Goal: Understand process/instructions: Learn how to perform a task or action

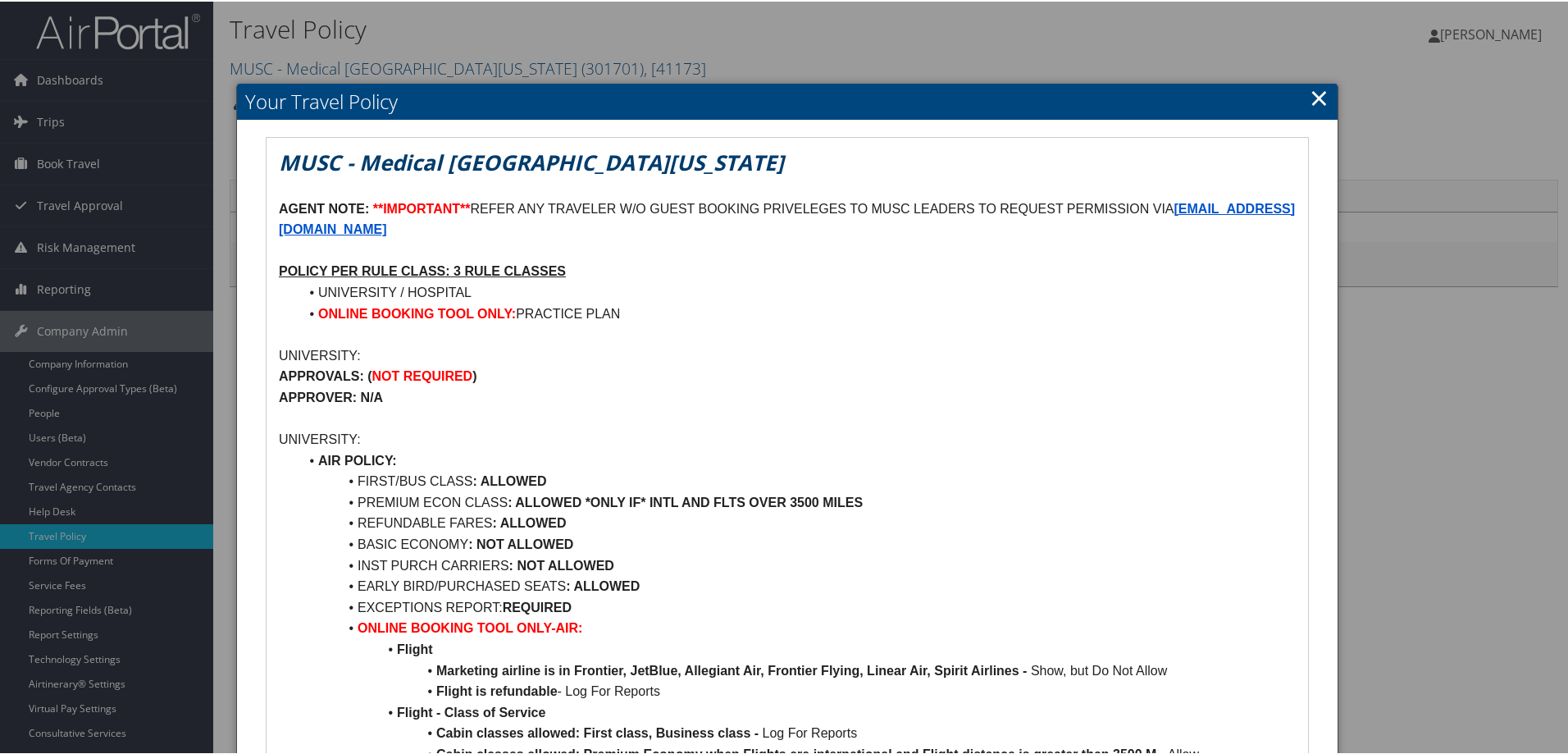
click at [1309, 93] on link "×" at bounding box center [1319, 95] width 19 height 33
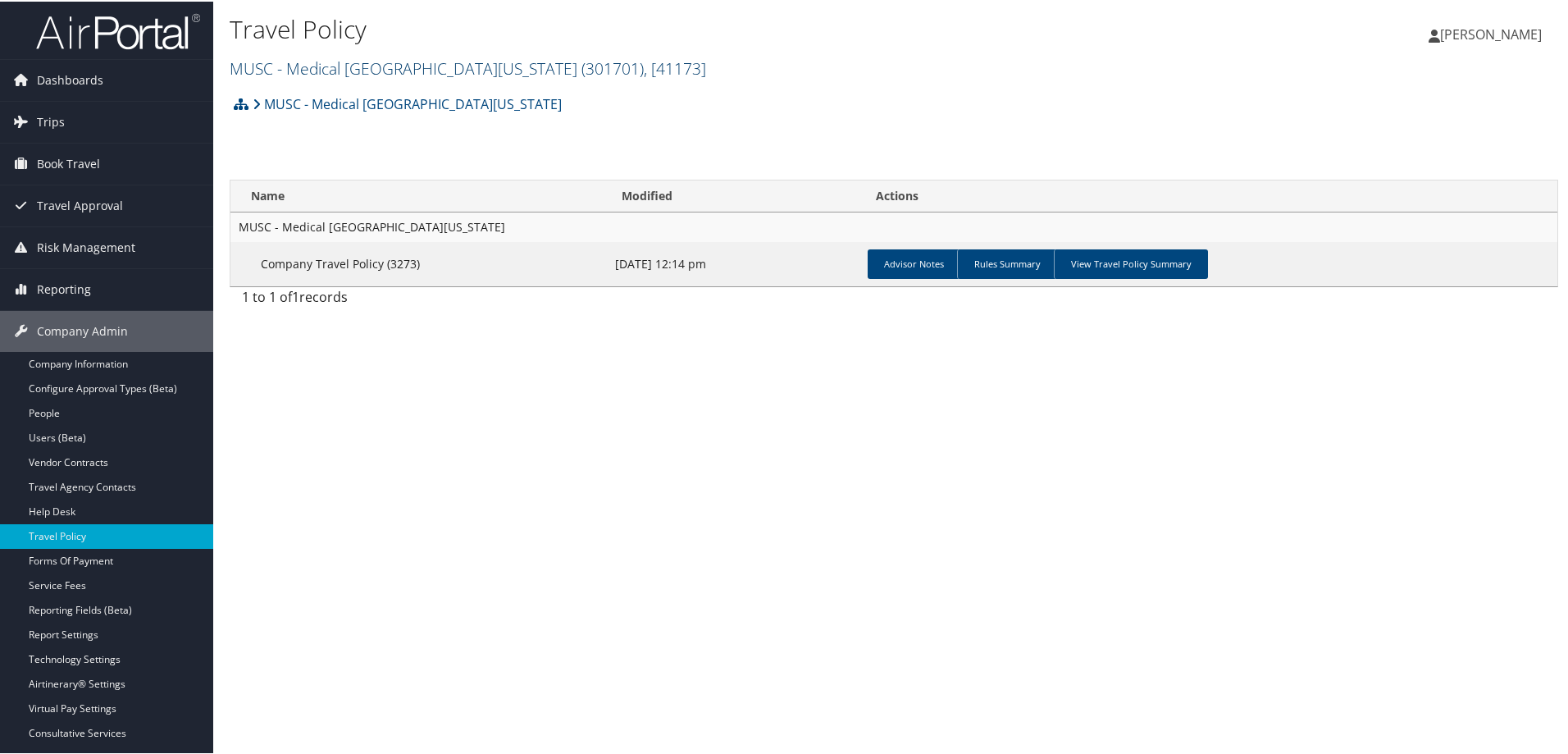
click at [664, 69] on span ", [ 41173 ]" at bounding box center [675, 67] width 63 height 23
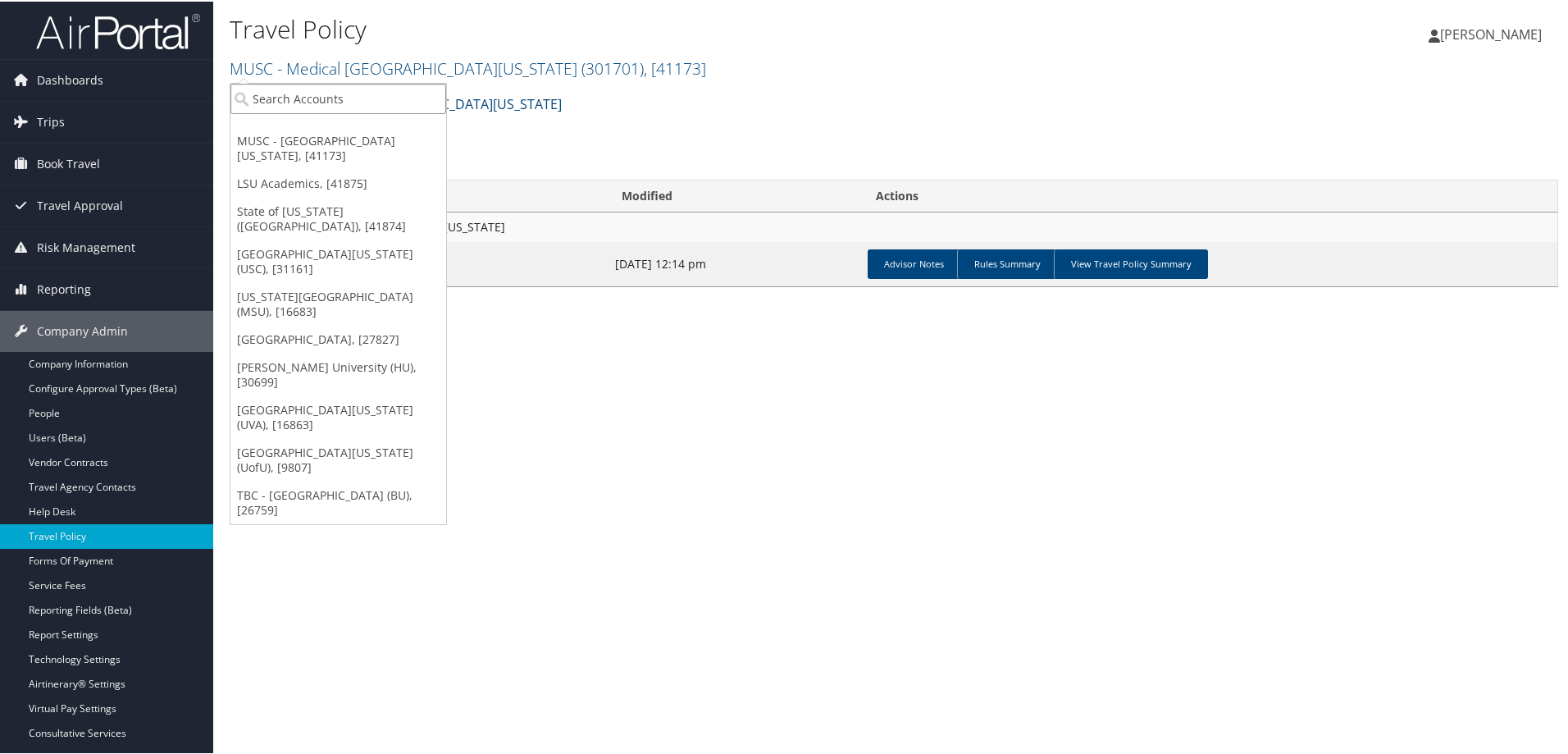
click at [418, 108] on input "search" at bounding box center [338, 97] width 216 height 30
type input "usd"
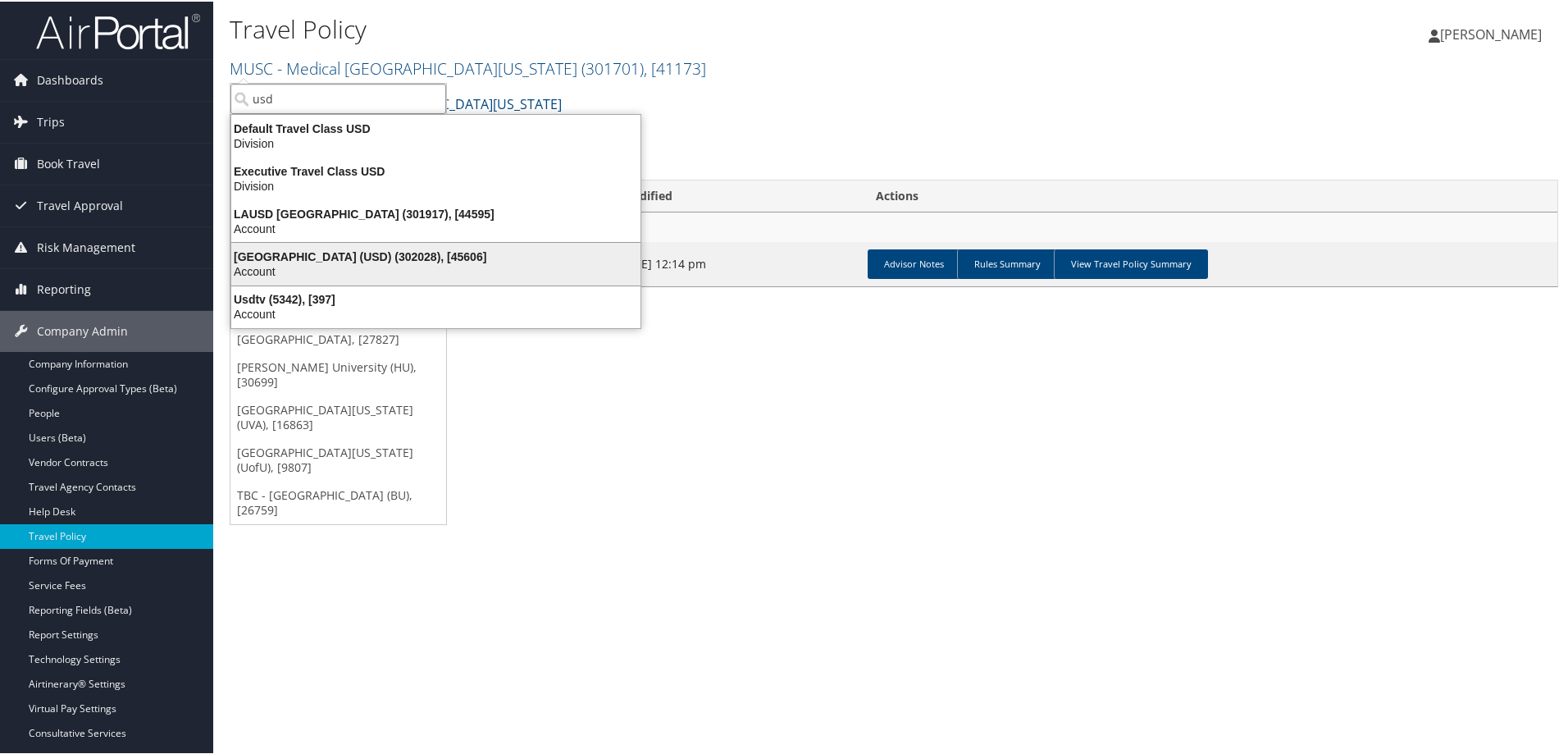
click at [433, 266] on div "Account" at bounding box center [435, 270] width 429 height 15
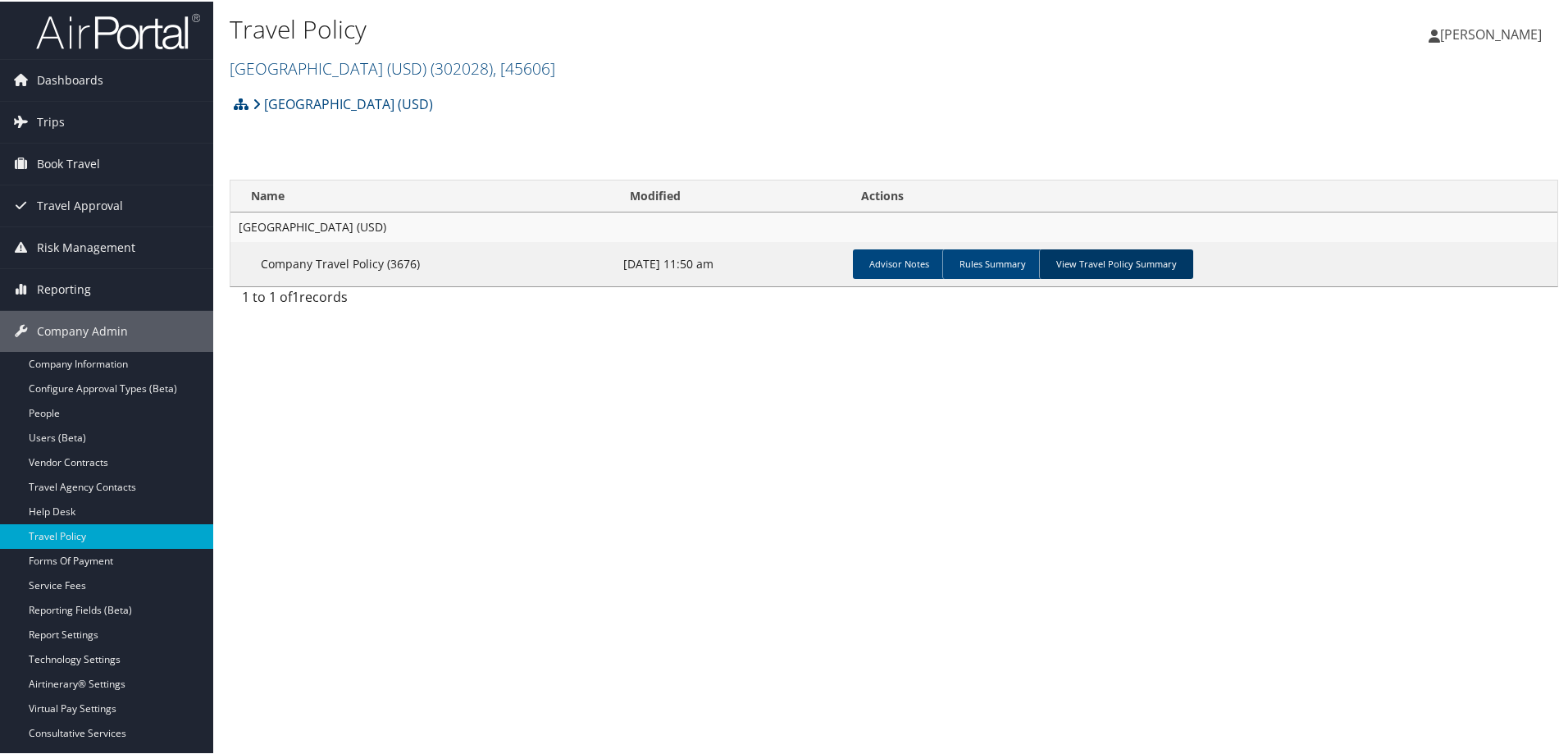
click at [1152, 258] on link "View Travel Policy Summary" at bounding box center [1116, 262] width 154 height 29
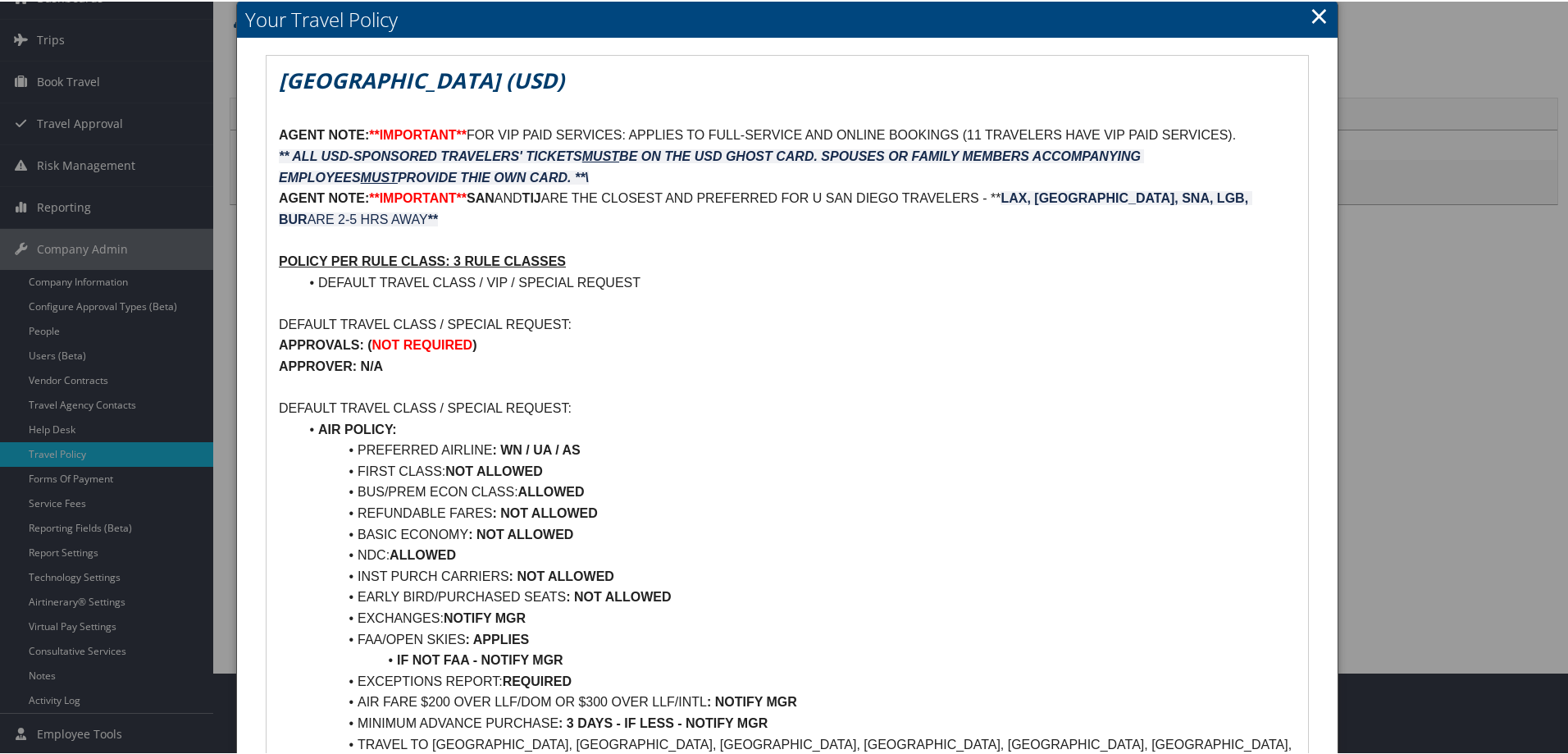
scroll to position [164, 0]
